Goal: Information Seeking & Learning: Learn about a topic

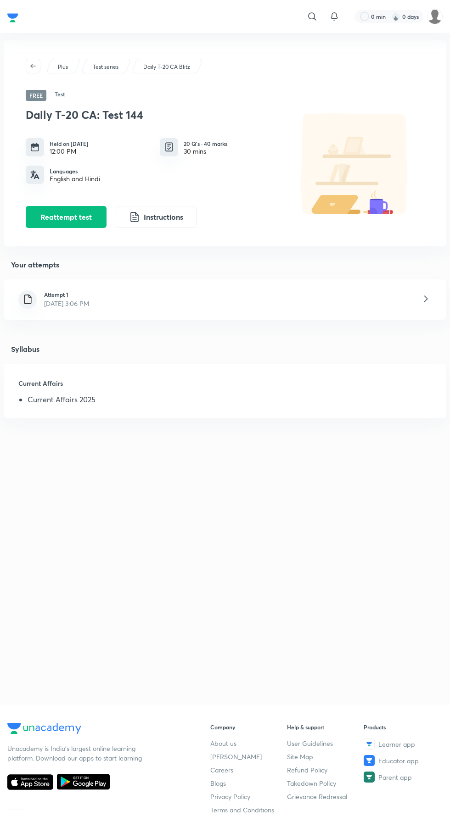
click at [24, 304] on img at bounding box center [27, 299] width 11 height 11
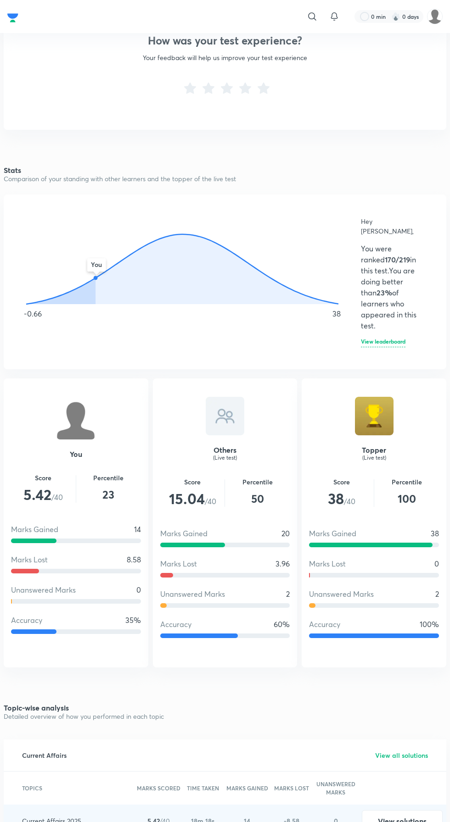
scroll to position [346, 0]
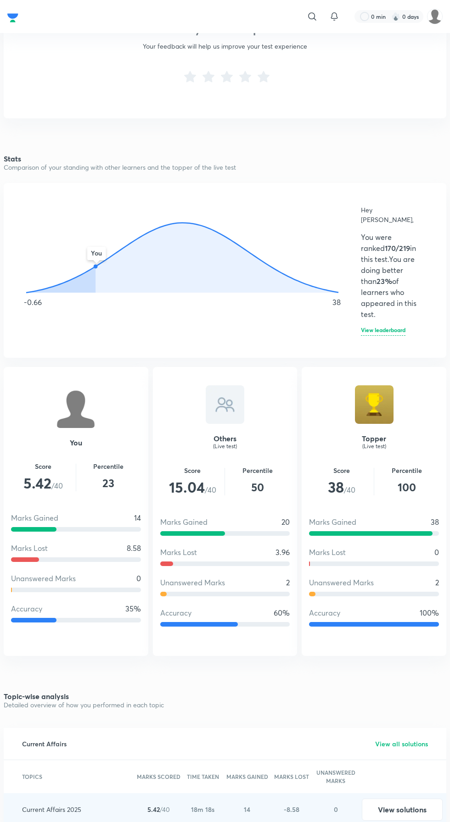
click at [378, 327] on h6 "View leaderboard" at bounding box center [383, 331] width 44 height 9
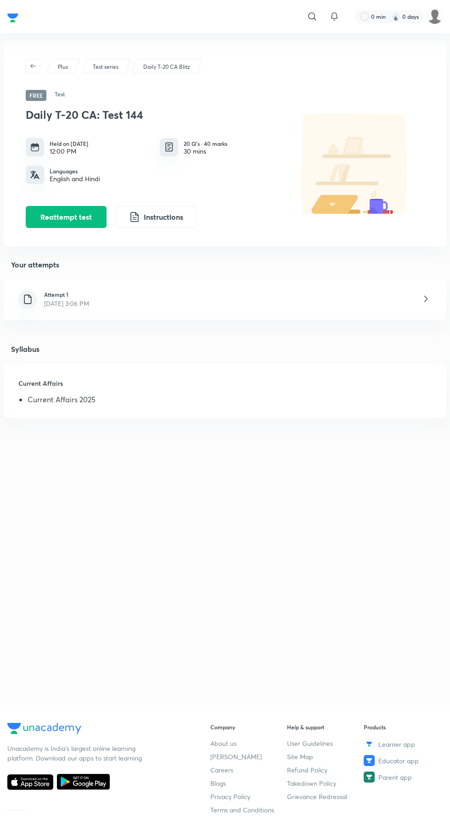
click at [35, 295] on div at bounding box center [27, 299] width 18 height 18
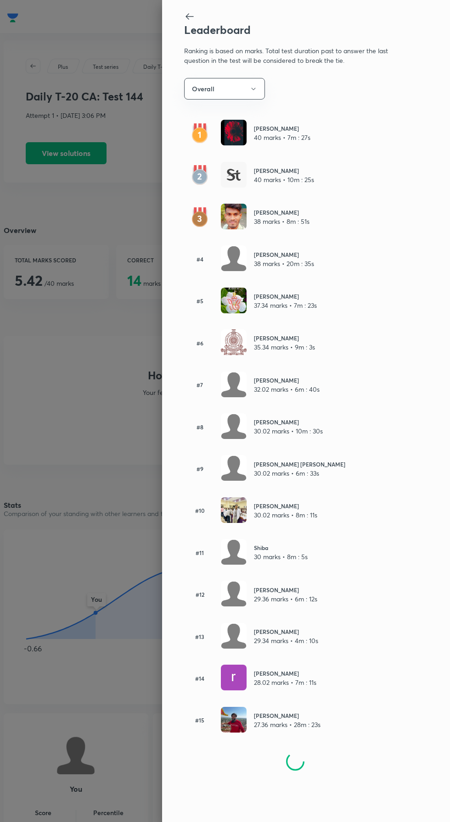
click at [94, 311] on div at bounding box center [225, 411] width 450 height 822
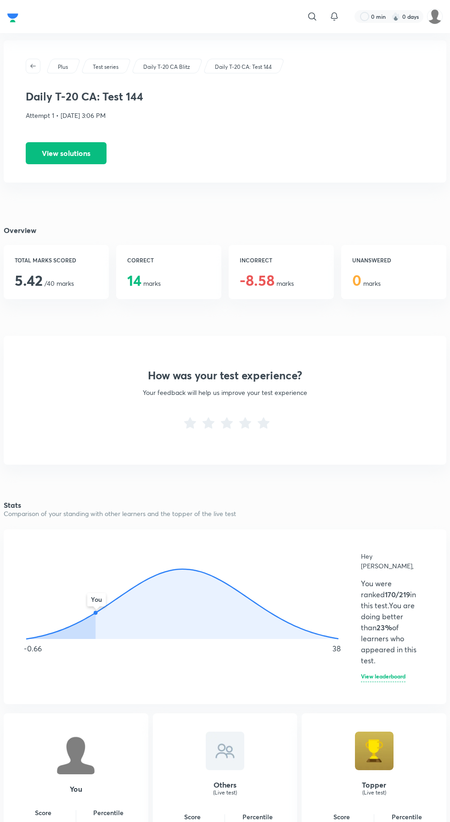
click at [67, 163] on button "View solutions" at bounding box center [66, 153] width 81 height 22
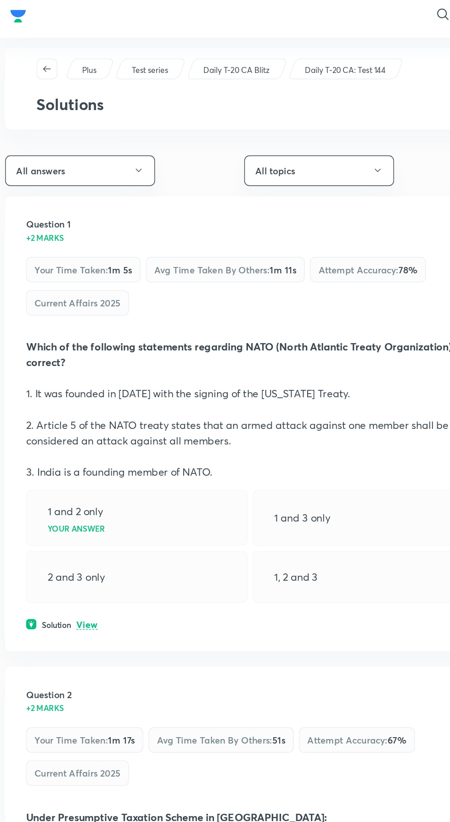
click at [63, 445] on p "View" at bounding box center [61, 447] width 15 height 7
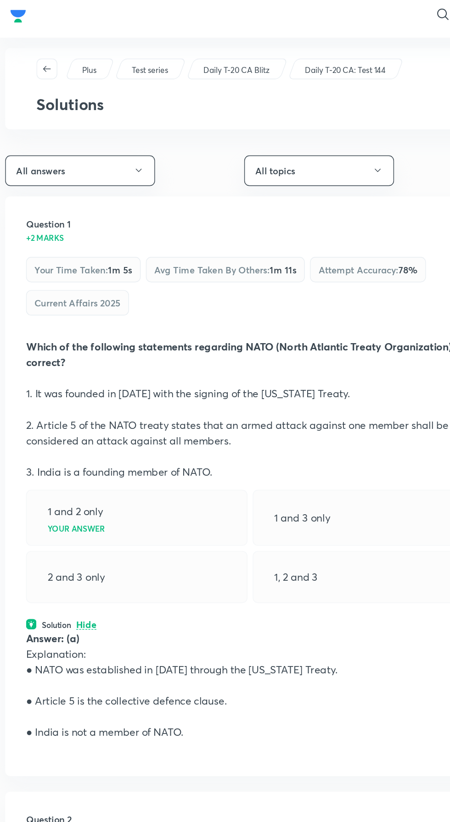
click at [58, 444] on p "Hide" at bounding box center [61, 447] width 14 height 7
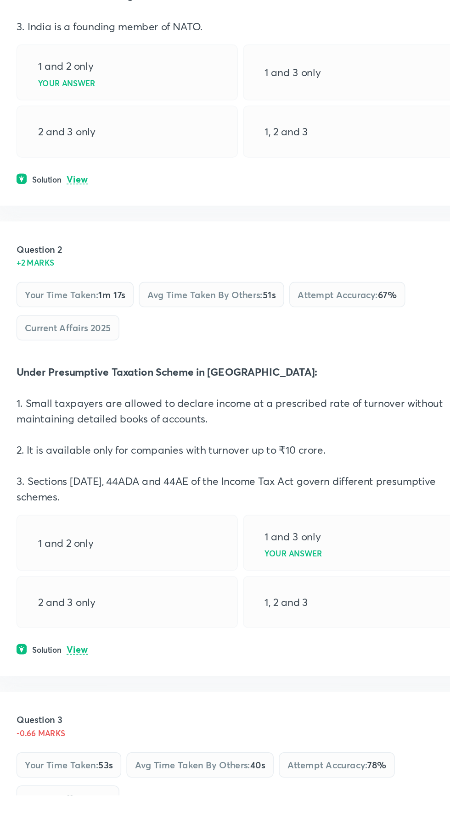
scroll to position [74, 0]
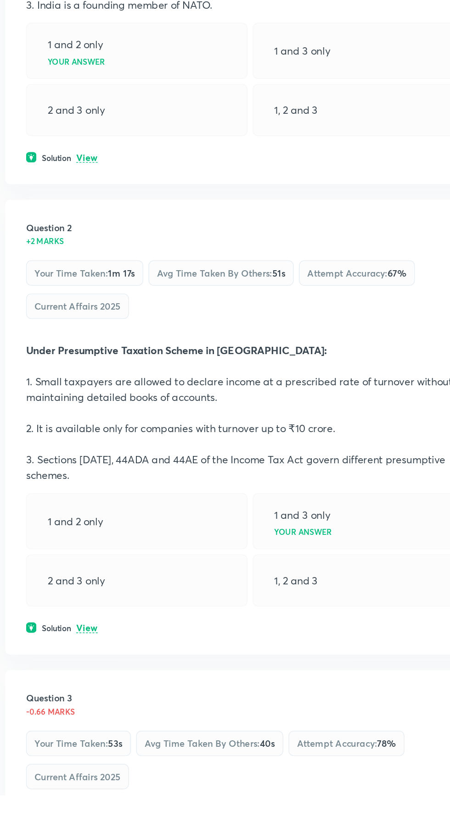
click at [59, 706] on p "View" at bounding box center [61, 704] width 15 height 7
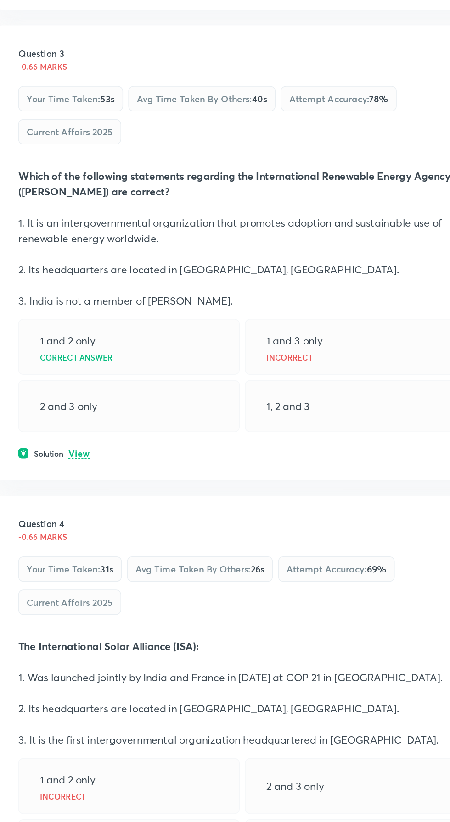
scroll to position [707, 0]
